Goal: Task Accomplishment & Management: Use online tool/utility

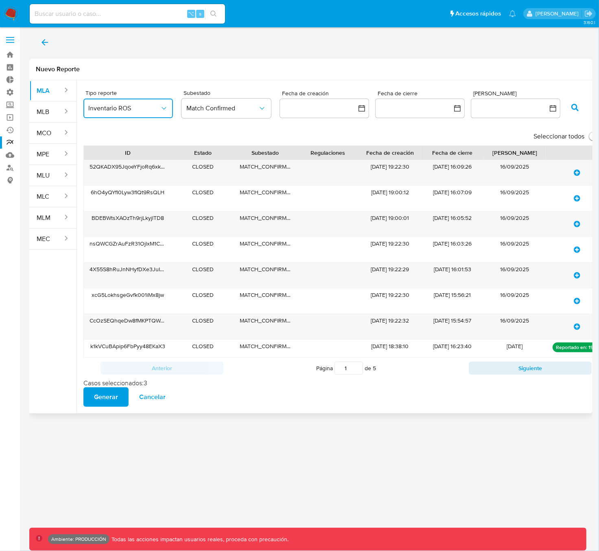
click at [142, 111] on span "Inventario ROS" at bounding box center [124, 108] width 72 height 8
click at [54, 114] on button "MLB" at bounding box center [46, 112] width 34 height 20
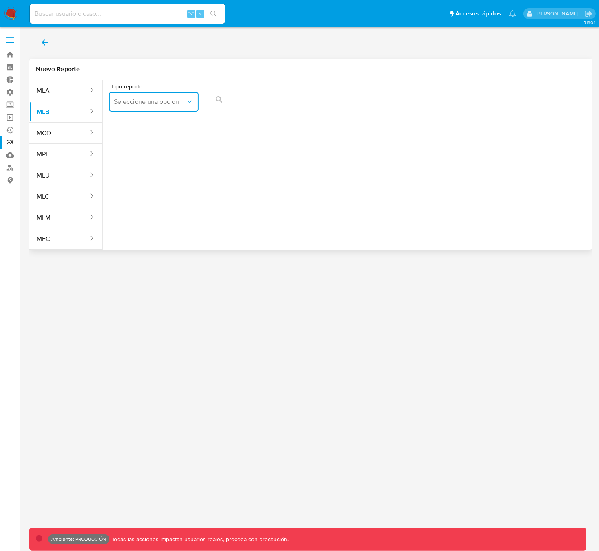
click at [149, 107] on button "Seleccione una opcion" at bounding box center [154, 102] width 90 height 20
click at [59, 137] on button "MCO" at bounding box center [59, 133] width 60 height 20
click at [149, 103] on span "Seleccione una opcion" at bounding box center [150, 102] width 72 height 8
click at [53, 159] on button "MPE" at bounding box center [59, 155] width 60 height 20
click at [149, 101] on span "Seleccione una opcion" at bounding box center [150, 102] width 72 height 8
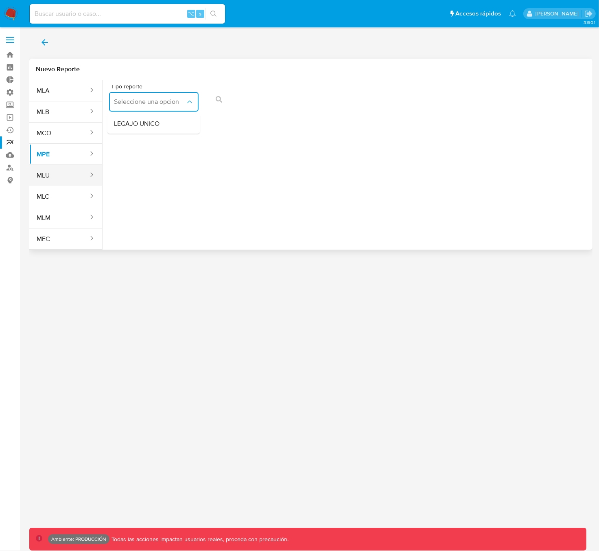
click at [62, 180] on button "MLU" at bounding box center [59, 176] width 60 height 20
click at [140, 101] on span "Seleccione una opcion" at bounding box center [150, 102] width 72 height 8
click at [59, 198] on button "MLC" at bounding box center [59, 197] width 60 height 20
click at [141, 102] on span "Seleccione una opcion" at bounding box center [150, 102] width 72 height 8
click at [69, 220] on button "MLM" at bounding box center [59, 218] width 60 height 20
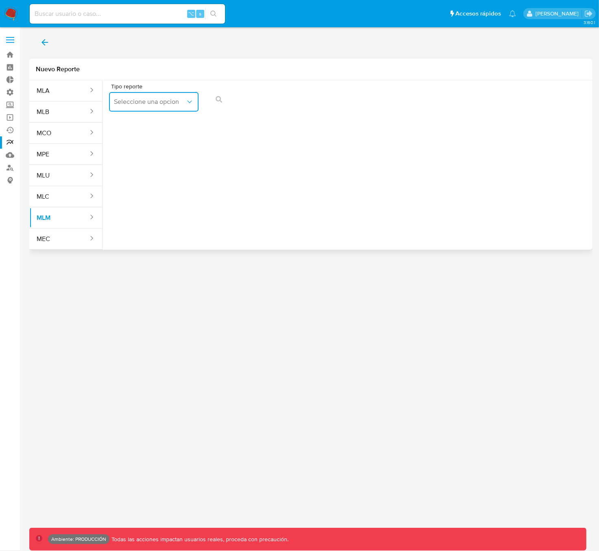
click at [143, 106] on button "Seleccione una opcion" at bounding box center [154, 102] width 90 height 20
click at [71, 243] on button "MEC" at bounding box center [59, 239] width 60 height 20
click at [138, 102] on span "Seleccione una opcion" at bounding box center [150, 102] width 72 height 8
click at [59, 91] on button "MLA" at bounding box center [59, 91] width 60 height 20
click at [137, 99] on span "Seleccione una opcion" at bounding box center [150, 102] width 72 height 8
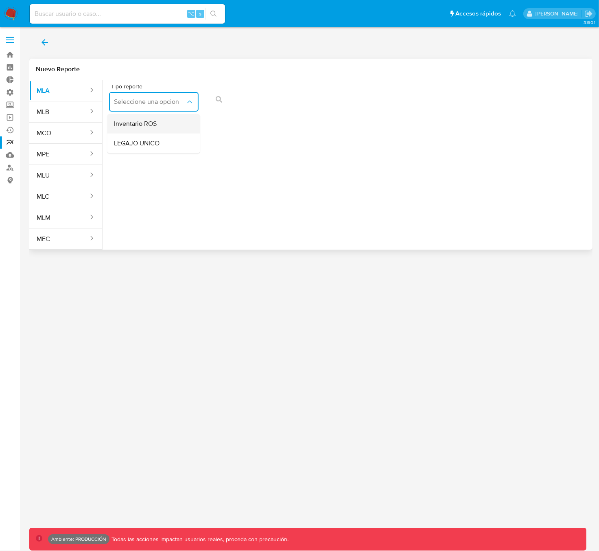
click at [149, 126] on span "Inventario ROS" at bounding box center [135, 124] width 43 height 8
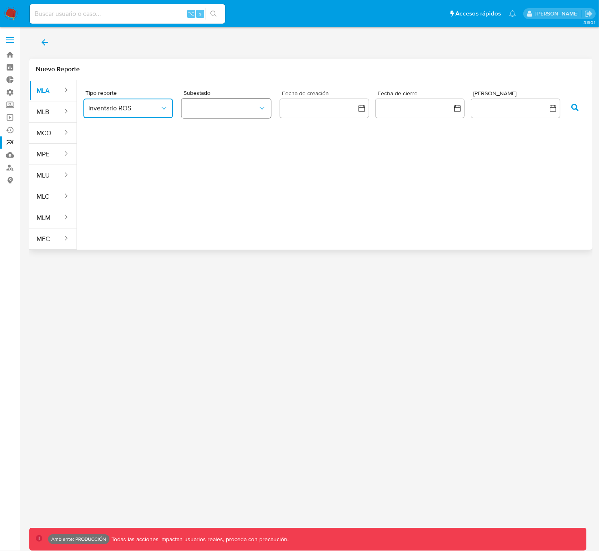
click at [149, 109] on button "button" at bounding box center [227, 109] width 90 height 20
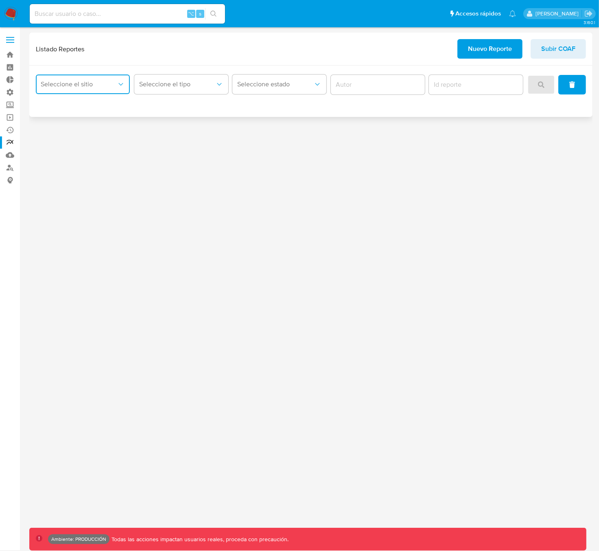
click at [79, 87] on span "Seleccione el sitio" at bounding box center [79, 84] width 76 height 8
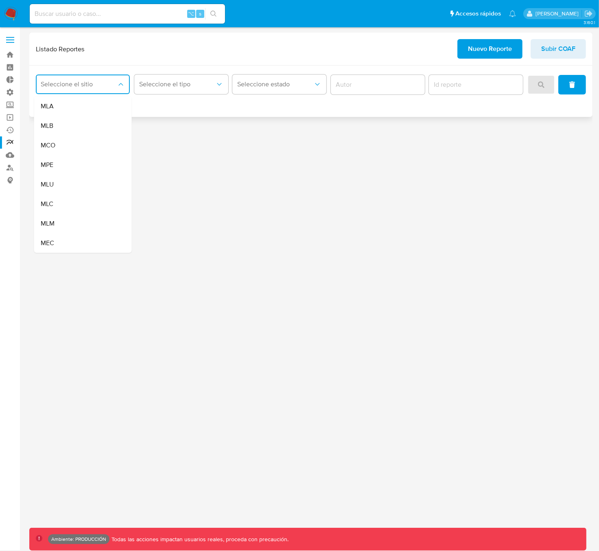
drag, startPoint x: 69, startPoint y: 110, endPoint x: 126, endPoint y: 94, distance: 59.5
click at [69, 110] on div "MLA" at bounding box center [81, 106] width 80 height 20
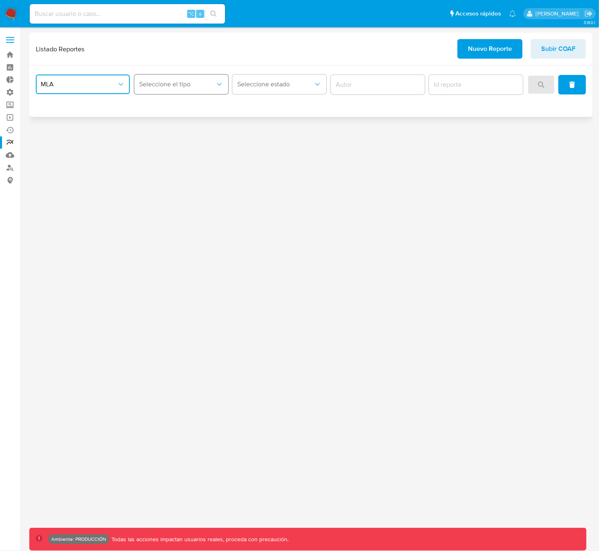
click at [162, 83] on span "Seleccione el tipo" at bounding box center [177, 84] width 76 height 8
click at [190, 107] on div "Inventario ROS" at bounding box center [179, 106] width 80 height 20
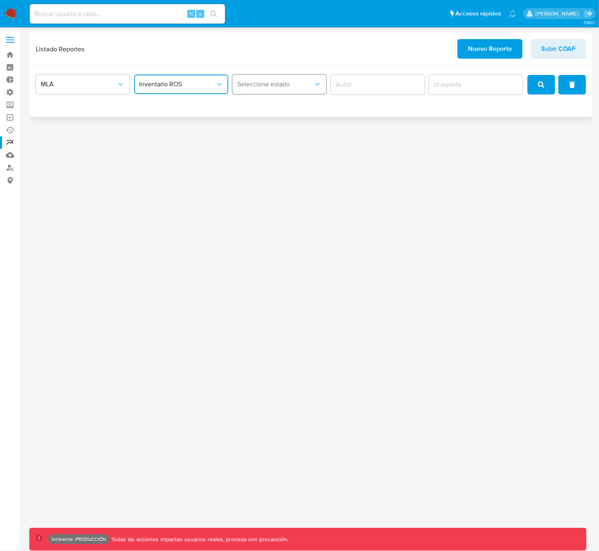
click at [263, 90] on button "Seleccione estado" at bounding box center [279, 84] width 94 height 20
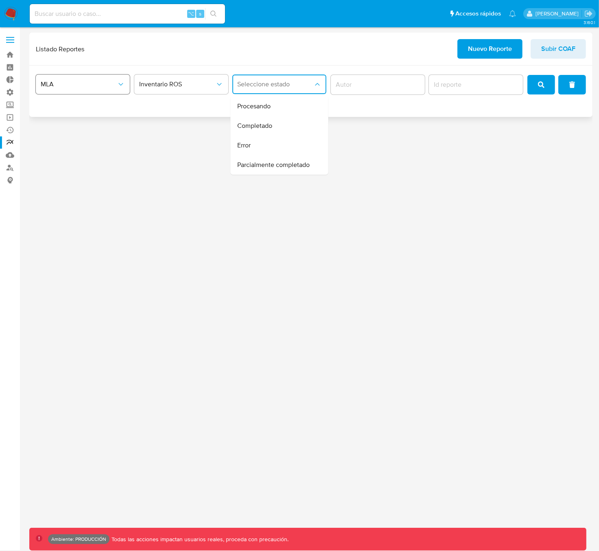
click at [81, 86] on span "MLA" at bounding box center [79, 84] width 76 height 8
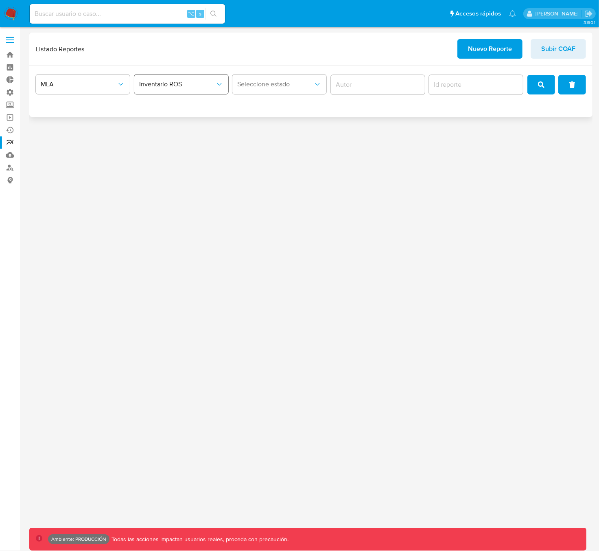
click at [165, 85] on span "Inventario ROS" at bounding box center [177, 84] width 76 height 8
click at [77, 92] on button "MLA" at bounding box center [83, 84] width 94 height 20
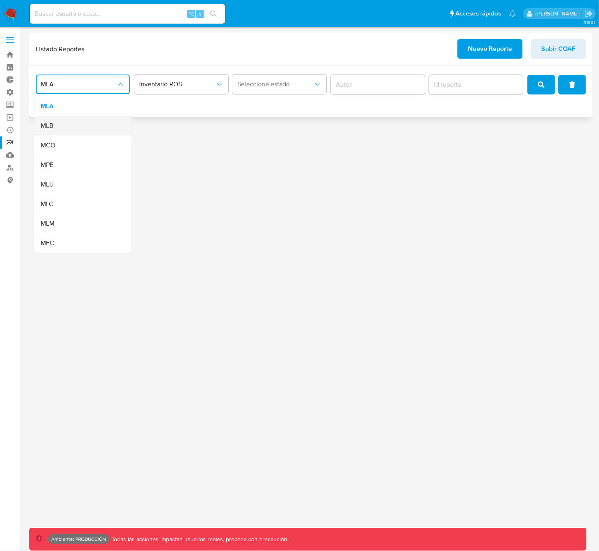
click at [58, 129] on div "MLB" at bounding box center [81, 126] width 80 height 20
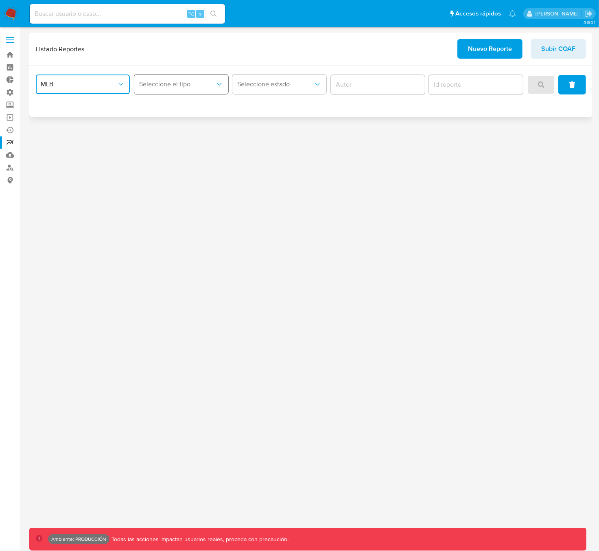
click at [174, 92] on button "Seleccione el tipo" at bounding box center [181, 84] width 94 height 20
click at [260, 89] on button "Seleccione estado" at bounding box center [279, 84] width 94 height 20
click at [158, 89] on button "Seleccione el tipo" at bounding box center [181, 84] width 94 height 20
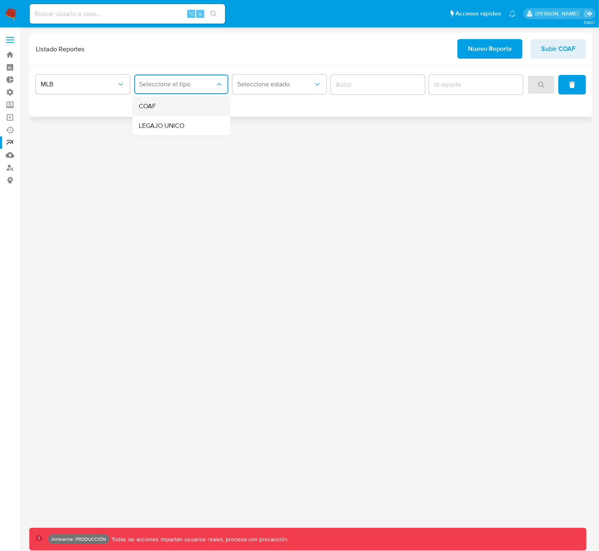
click at [157, 106] on div "COAF" at bounding box center [179, 106] width 80 height 20
click at [262, 93] on button "Seleccione estado" at bounding box center [279, 84] width 94 height 20
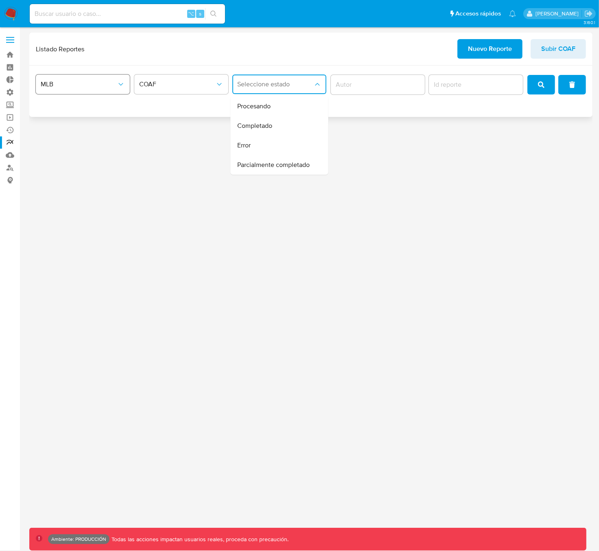
click at [95, 89] on button "MLB" at bounding box center [83, 84] width 94 height 20
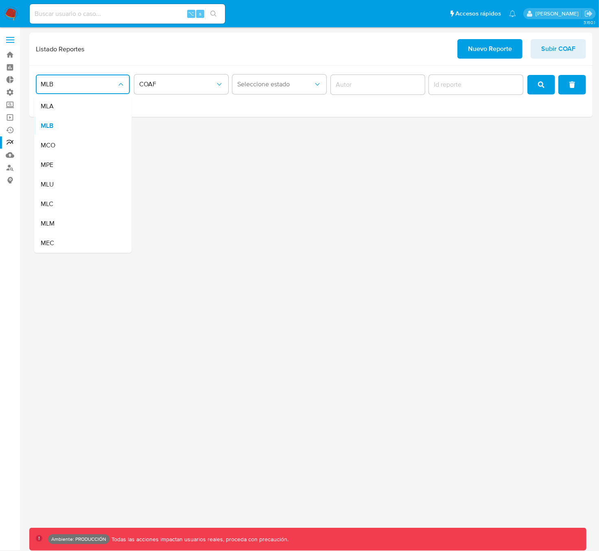
click at [64, 145] on div "MCO" at bounding box center [81, 146] width 80 height 20
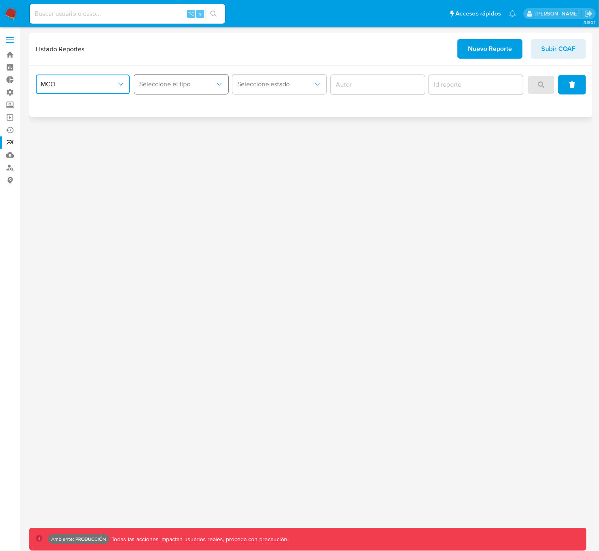
click at [184, 86] on span "Seleccione el tipo" at bounding box center [177, 84] width 76 height 8
click at [94, 86] on span "MCO" at bounding box center [79, 84] width 76 height 8
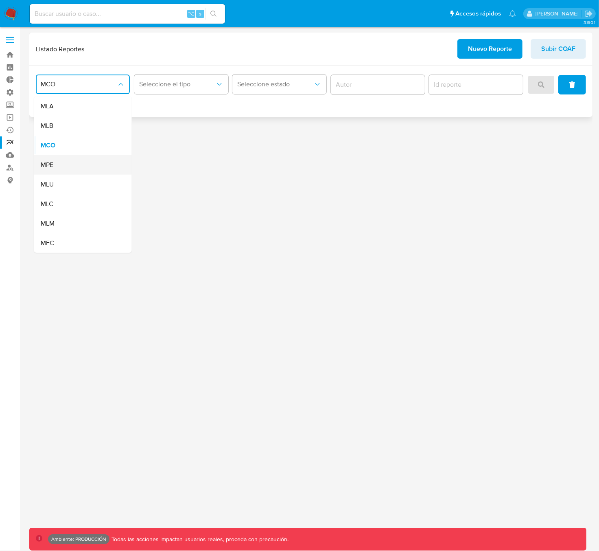
click at [72, 168] on div "MPE" at bounding box center [81, 165] width 80 height 20
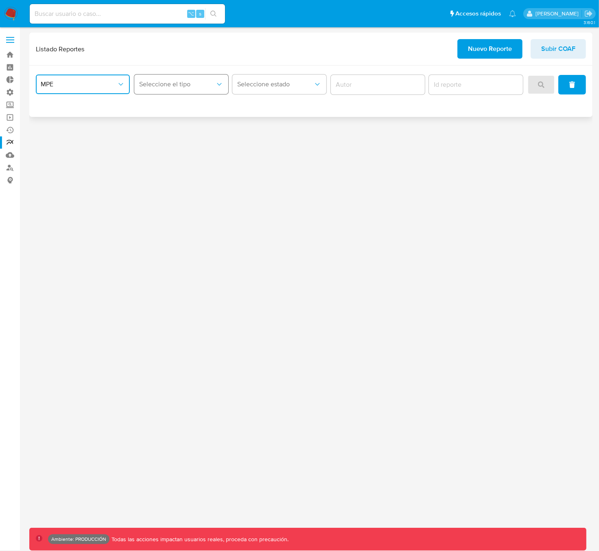
click at [162, 89] on button "Seleccione el tipo" at bounding box center [181, 84] width 94 height 20
click at [93, 88] on span "MPE" at bounding box center [79, 84] width 76 height 8
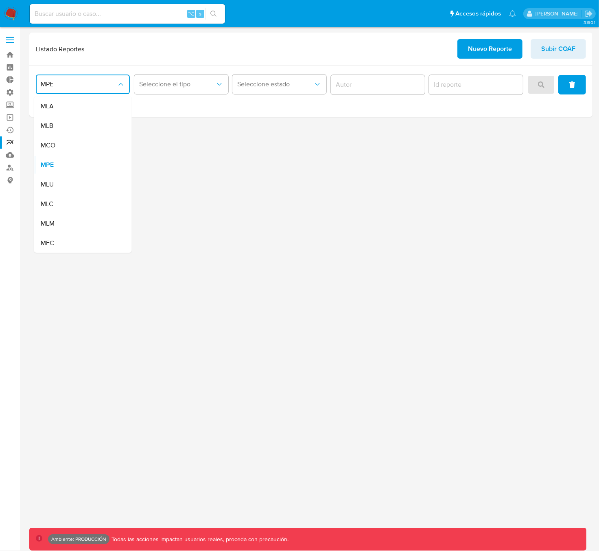
click at [56, 183] on div "MLU" at bounding box center [81, 185] width 80 height 20
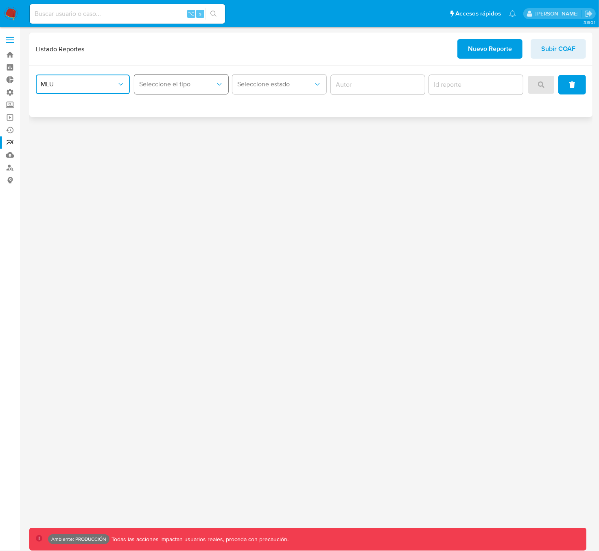
click at [164, 84] on span "Seleccione el tipo" at bounding box center [177, 84] width 76 height 8
click at [155, 111] on div "Circunstanciado" at bounding box center [179, 106] width 80 height 20
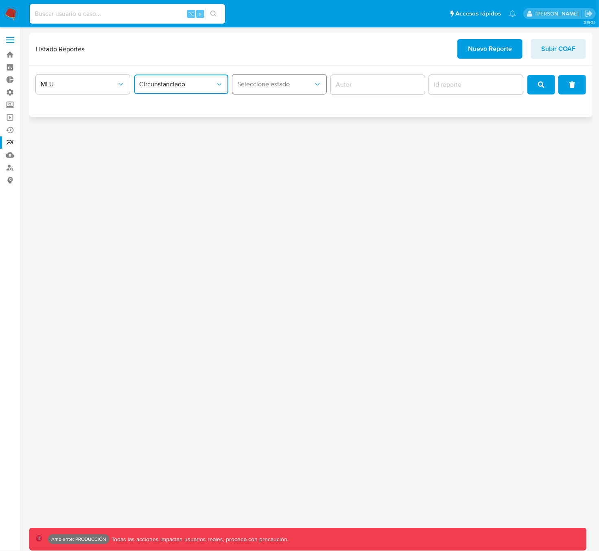
click at [269, 83] on span "Seleccione estado" at bounding box center [275, 84] width 76 height 8
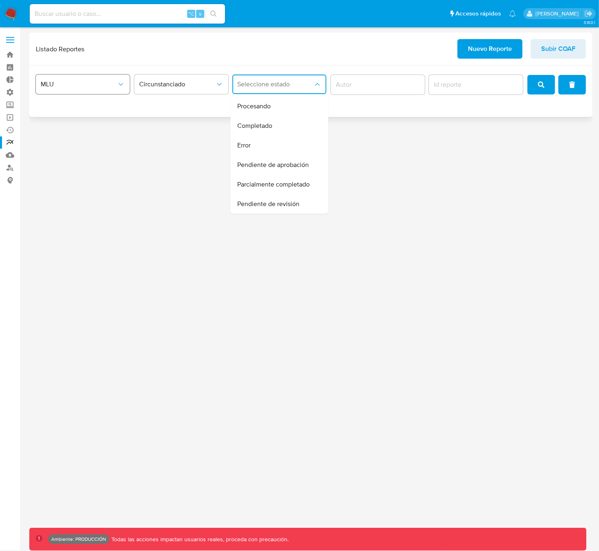
click at [90, 87] on span "MLU" at bounding box center [79, 84] width 76 height 8
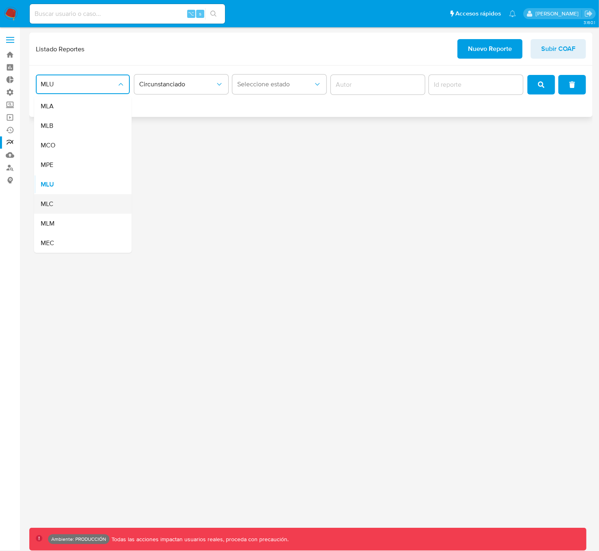
click at [75, 206] on div "MLC" at bounding box center [81, 204] width 80 height 20
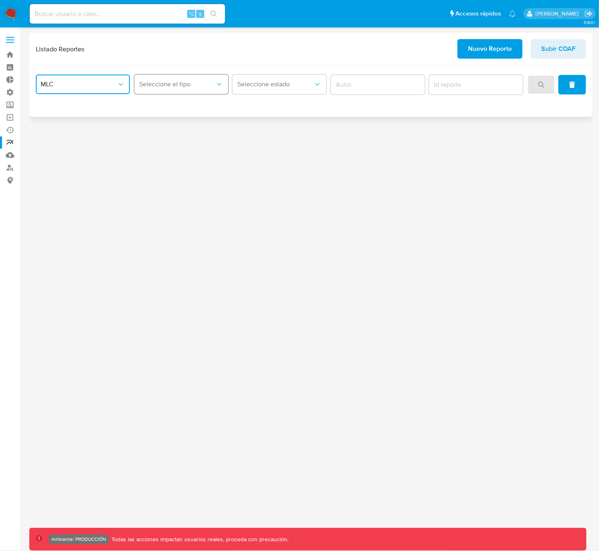
click at [187, 87] on span "Seleccione el tipo" at bounding box center [177, 84] width 76 height 8
click at [81, 89] on button "MLC" at bounding box center [83, 84] width 94 height 20
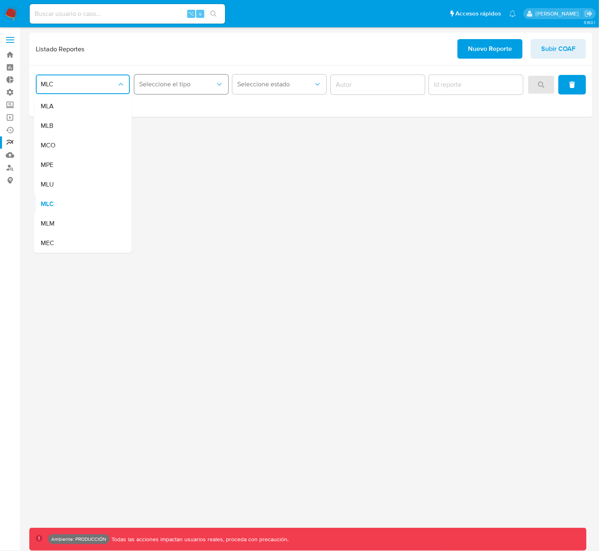
click at [151, 87] on span "Seleccione el tipo" at bounding box center [177, 84] width 76 height 8
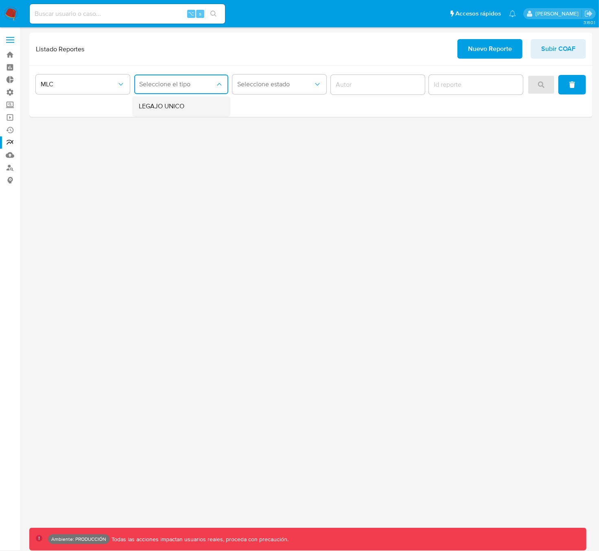
click at [164, 106] on span "LEGAJO UNICO" at bounding box center [162, 106] width 46 height 8
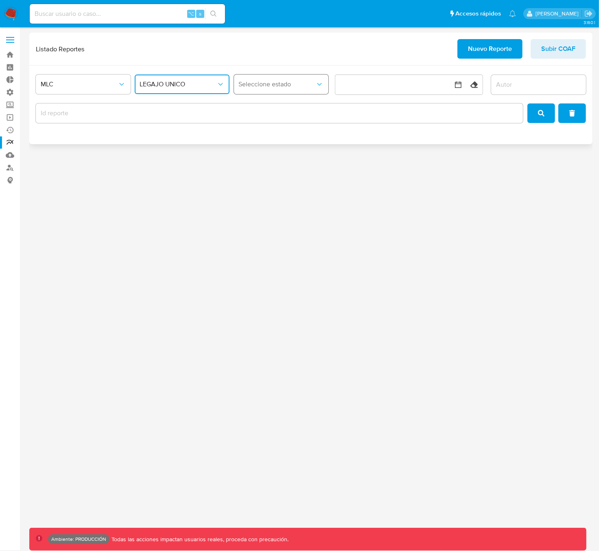
click at [269, 83] on span "Seleccione estado" at bounding box center [277, 84] width 77 height 8
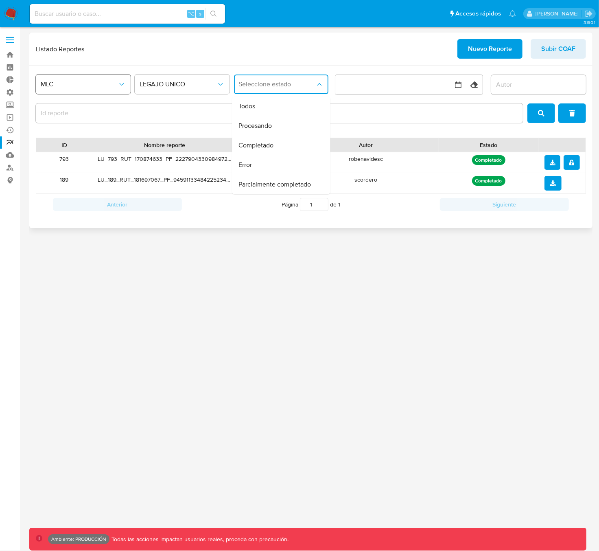
click at [92, 81] on span "MLC" at bounding box center [79, 84] width 77 height 8
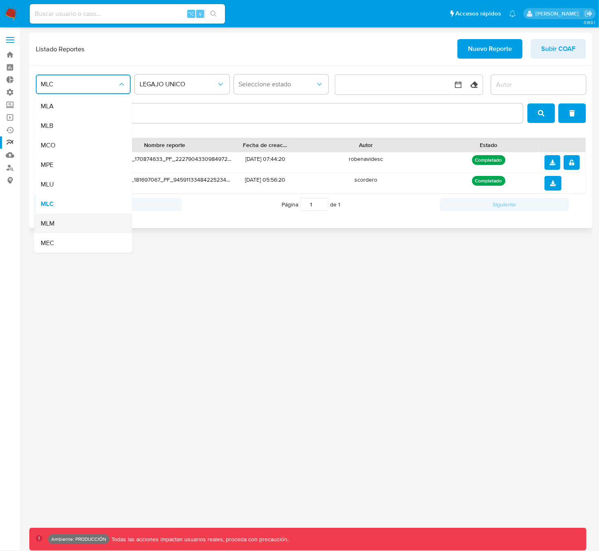
click at [66, 221] on div "MLM" at bounding box center [81, 224] width 80 height 20
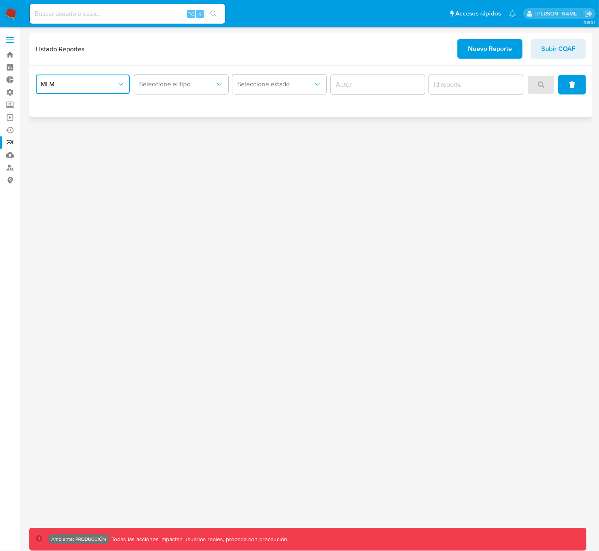
click at [106, 78] on button "MLM" at bounding box center [83, 84] width 94 height 20
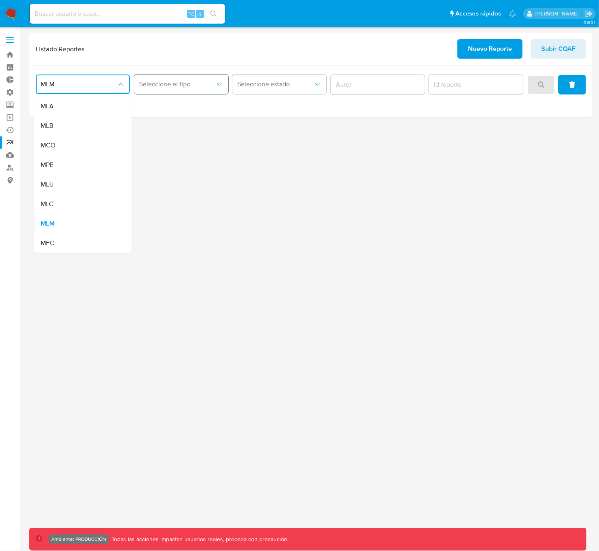
click at [158, 82] on span "Seleccione el tipo" at bounding box center [177, 84] width 76 height 8
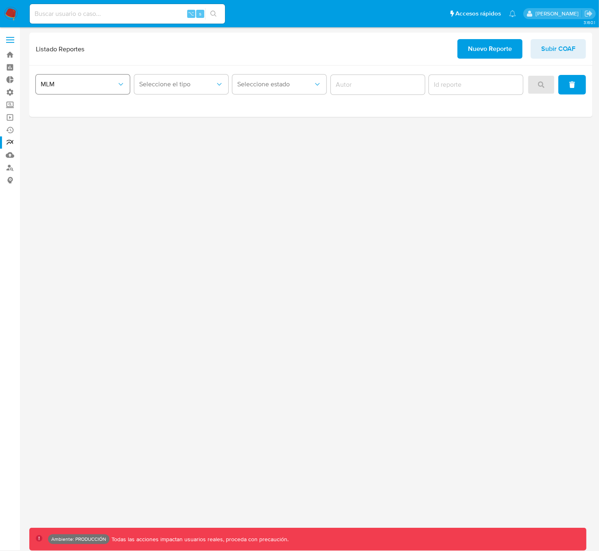
click at [82, 82] on span "MLM" at bounding box center [79, 84] width 76 height 8
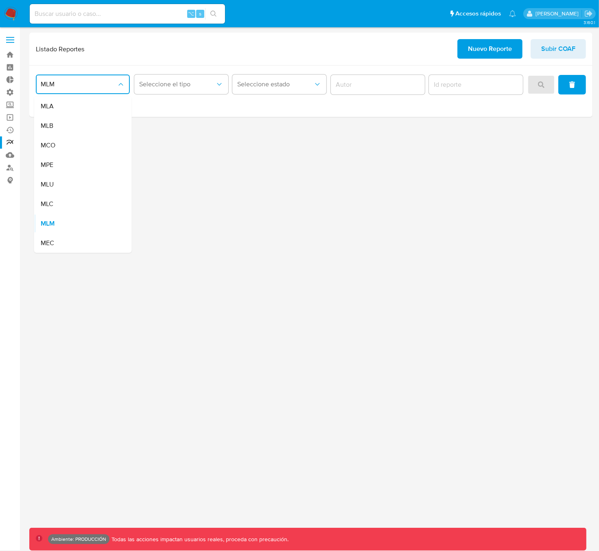
click at [60, 247] on div "MEC" at bounding box center [81, 243] width 80 height 20
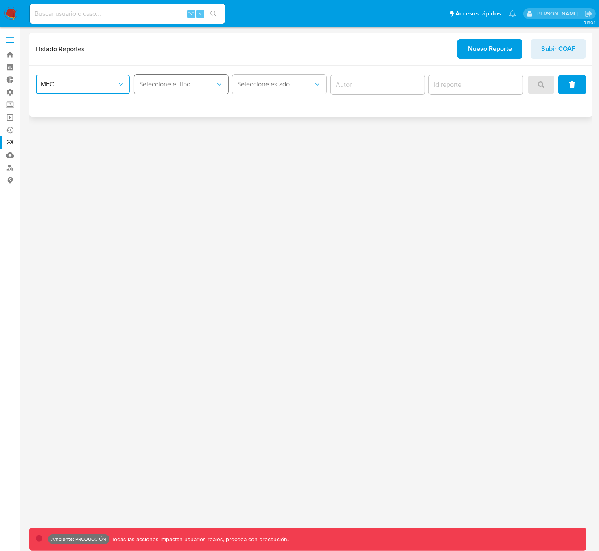
click at [176, 79] on button "Seleccione el tipo" at bounding box center [181, 84] width 94 height 20
click at [96, 85] on span "MEC" at bounding box center [79, 84] width 76 height 8
